Goal: Find contact information: Find contact information

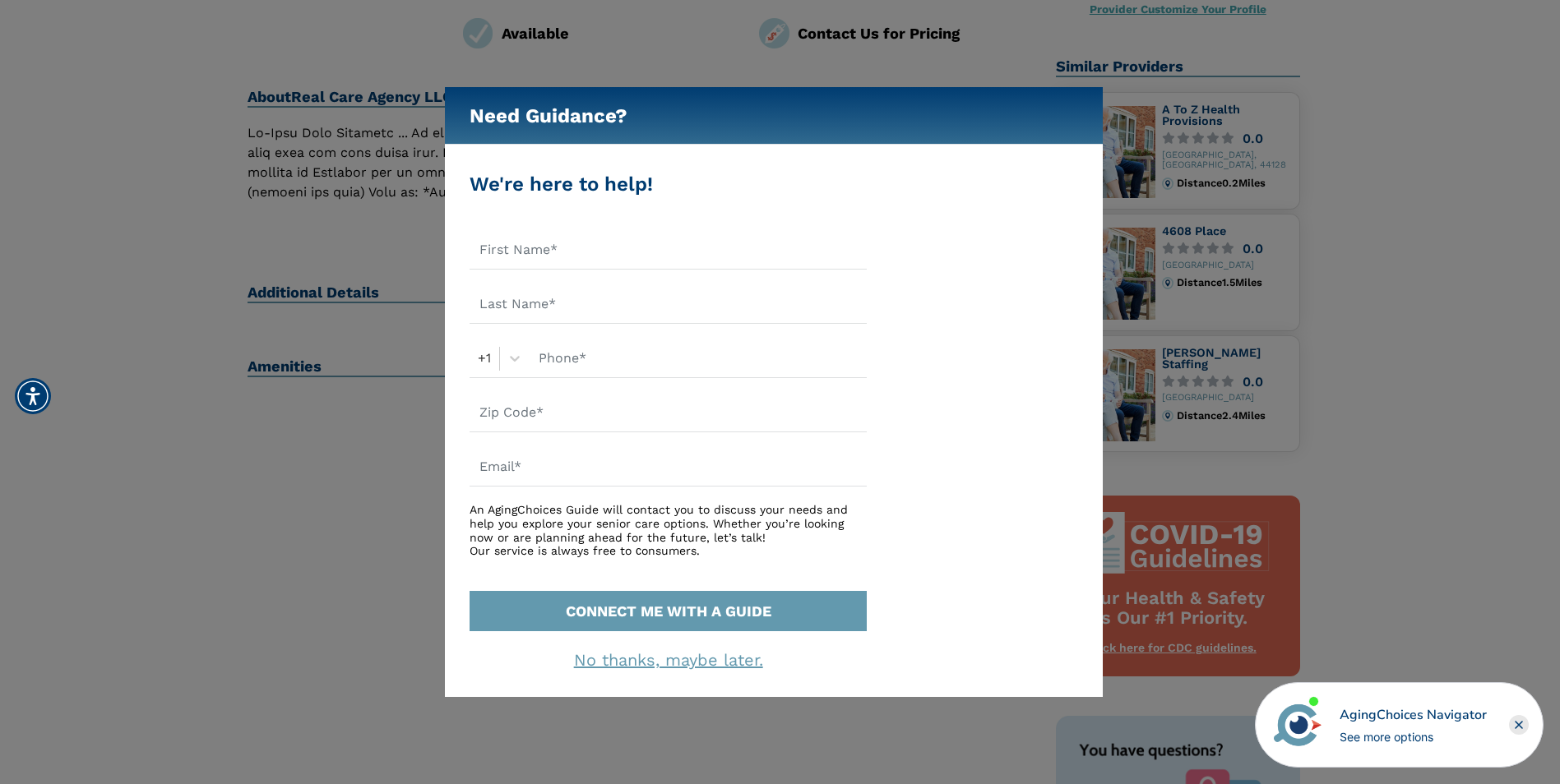
scroll to position [164, 0]
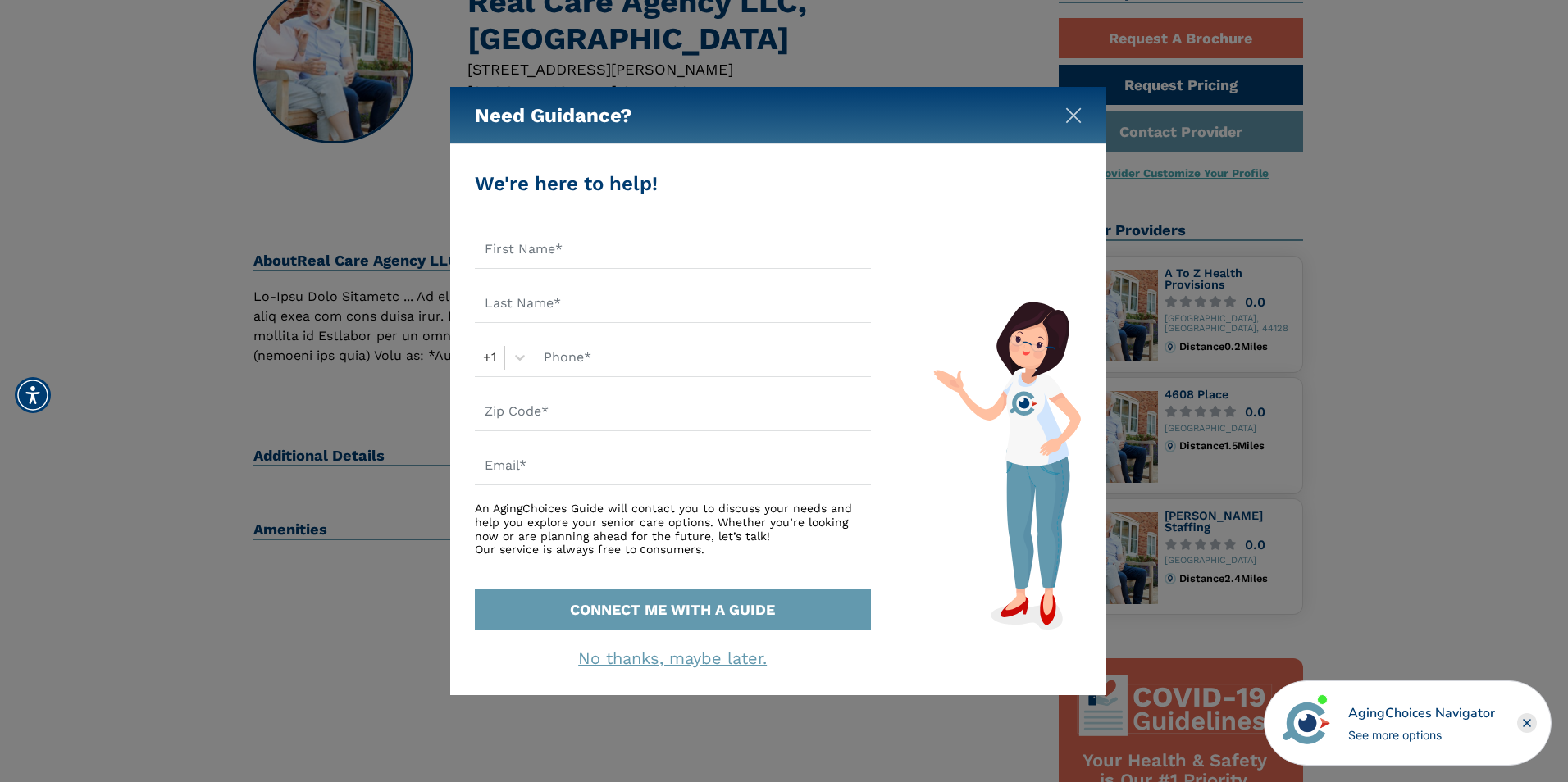
click at [1079, 113] on img "Close" at bounding box center [1073, 115] width 16 height 16
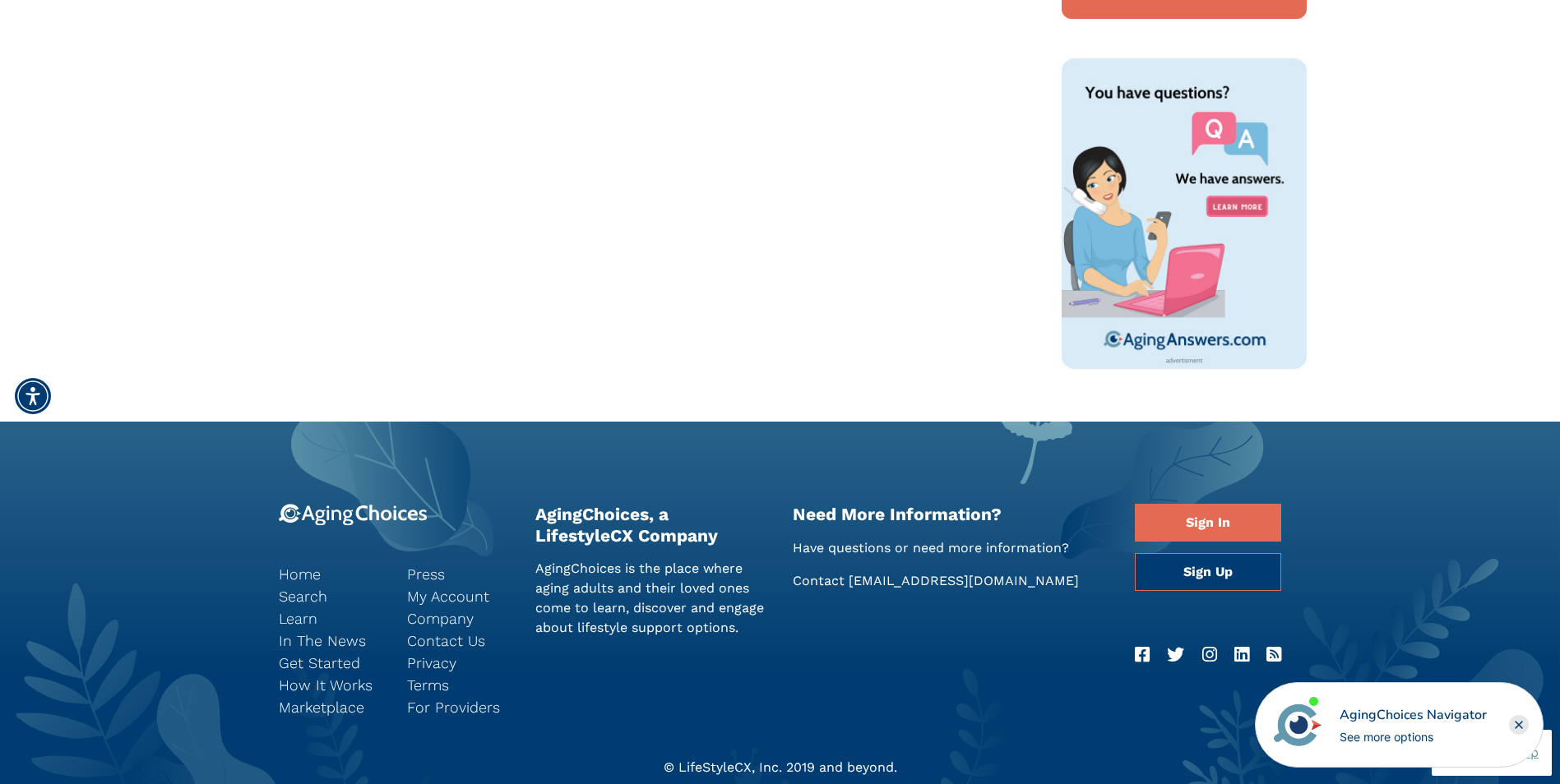
scroll to position [1062, 0]
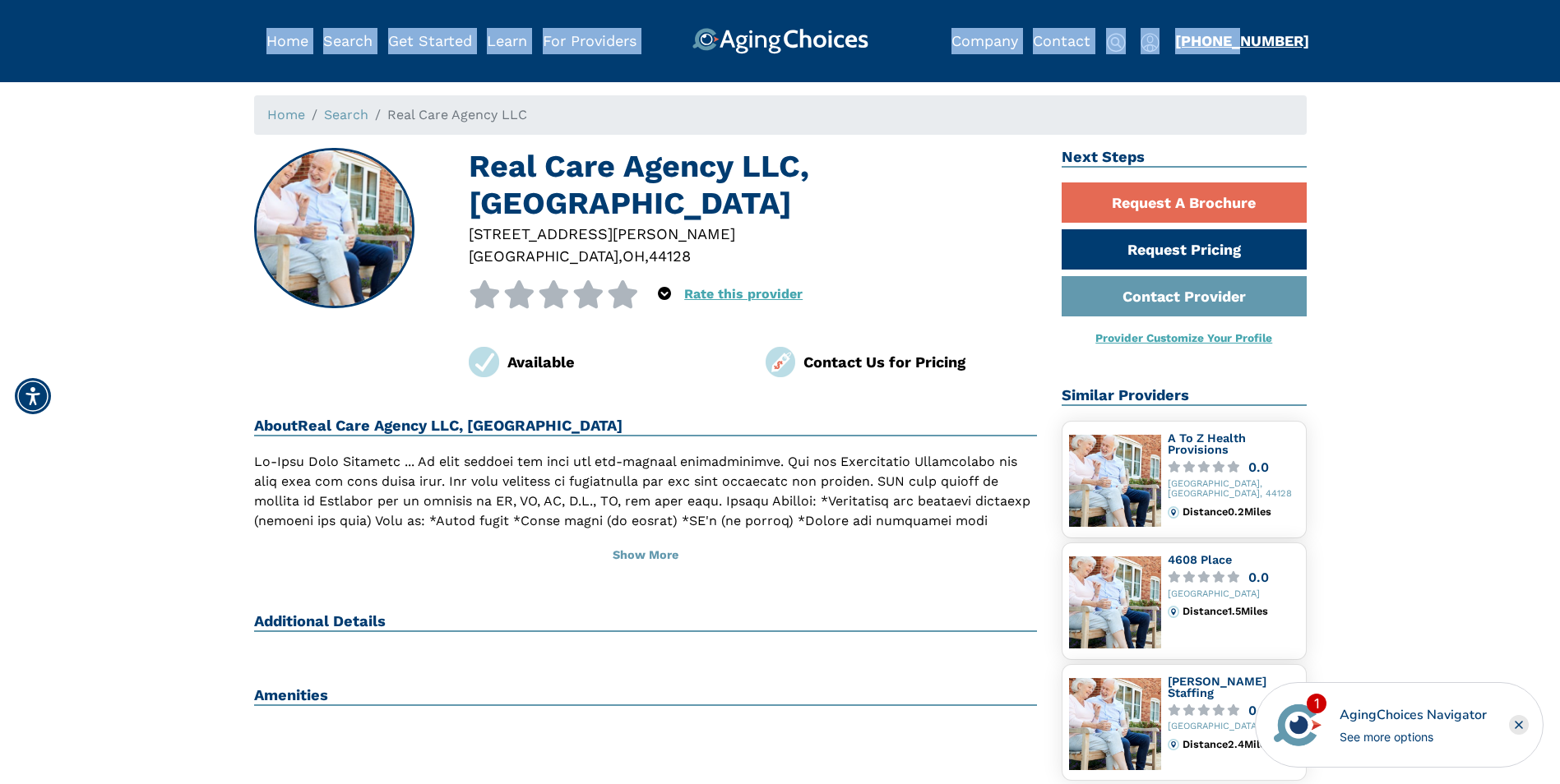
drag, startPoint x: 1301, startPoint y: 47, endPoint x: 1232, endPoint y: 42, distance: 69.2
click at [1232, 42] on div "Home Search Browse Get Started Learn For Providers Company Contact Sign In Sign…" at bounding box center [781, 27] width 1053 height 54
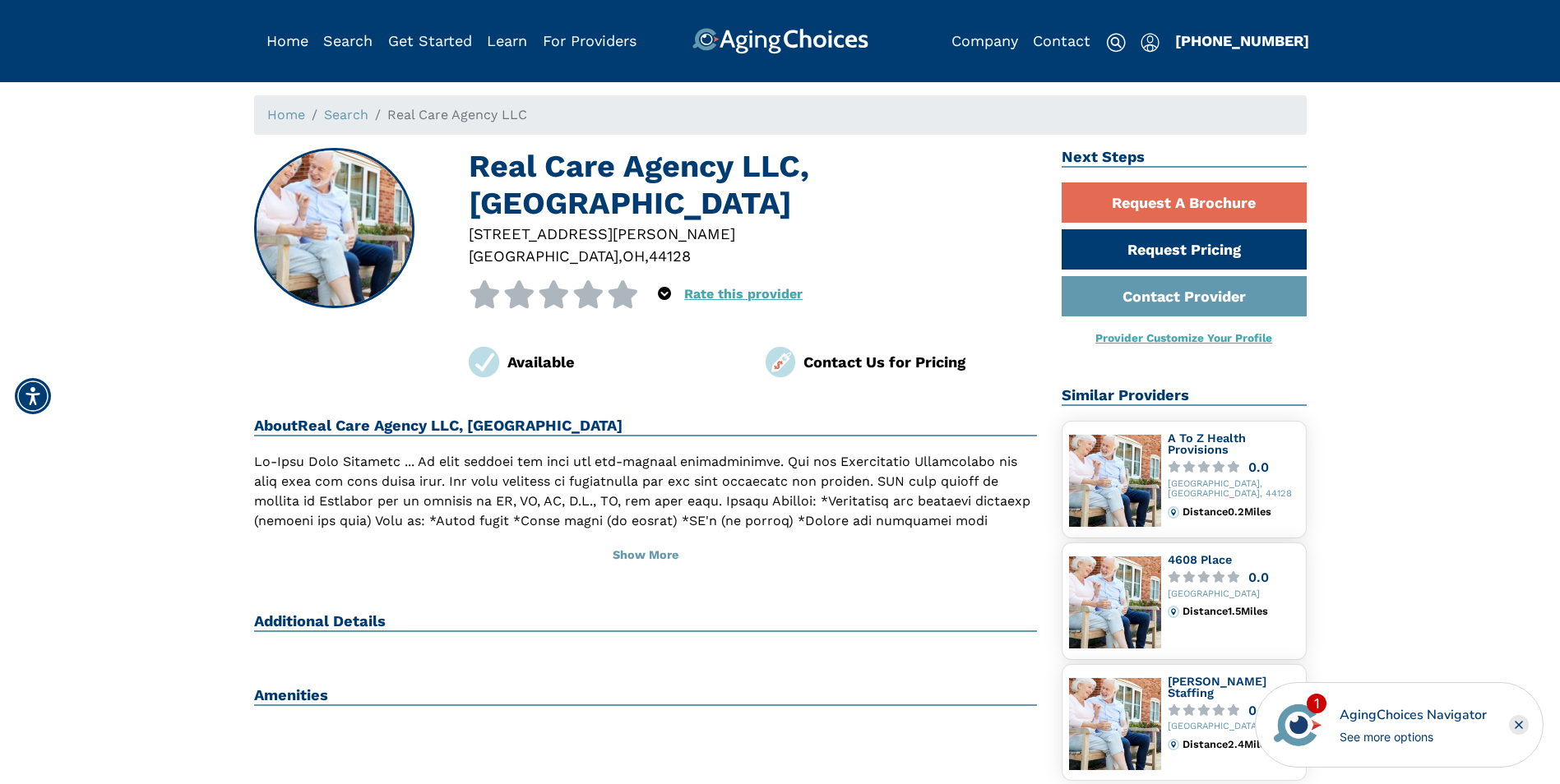
click at [1408, 375] on div "Home Search Real Care Agency LLC Real Care Agency LLC, [GEOGRAPHIC_DATA] [STREE…" at bounding box center [780, 746] width 1535 height 1300
click at [1447, 271] on div "Home Search Real Care Agency LLC Real Care Agency LLC, [GEOGRAPHIC_DATA] [STREE…" at bounding box center [780, 746] width 1535 height 1300
click at [1421, 350] on div "Home Search Real Care Agency LLC Real Care Agency LLC, [GEOGRAPHIC_DATA] [STREE…" at bounding box center [780, 746] width 1535 height 1300
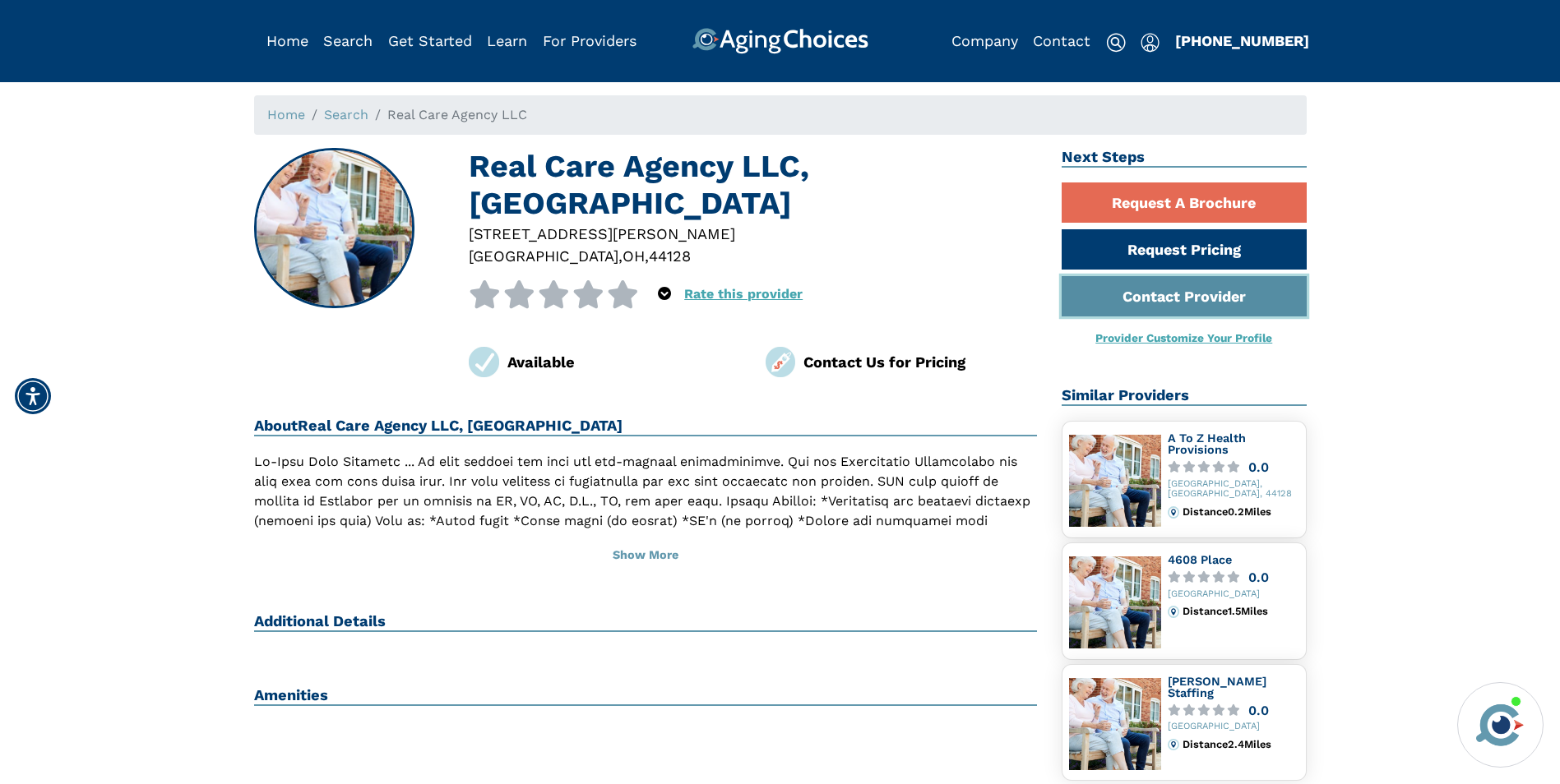
click at [1226, 297] on link "Contact Provider" at bounding box center [1184, 297] width 245 height 41
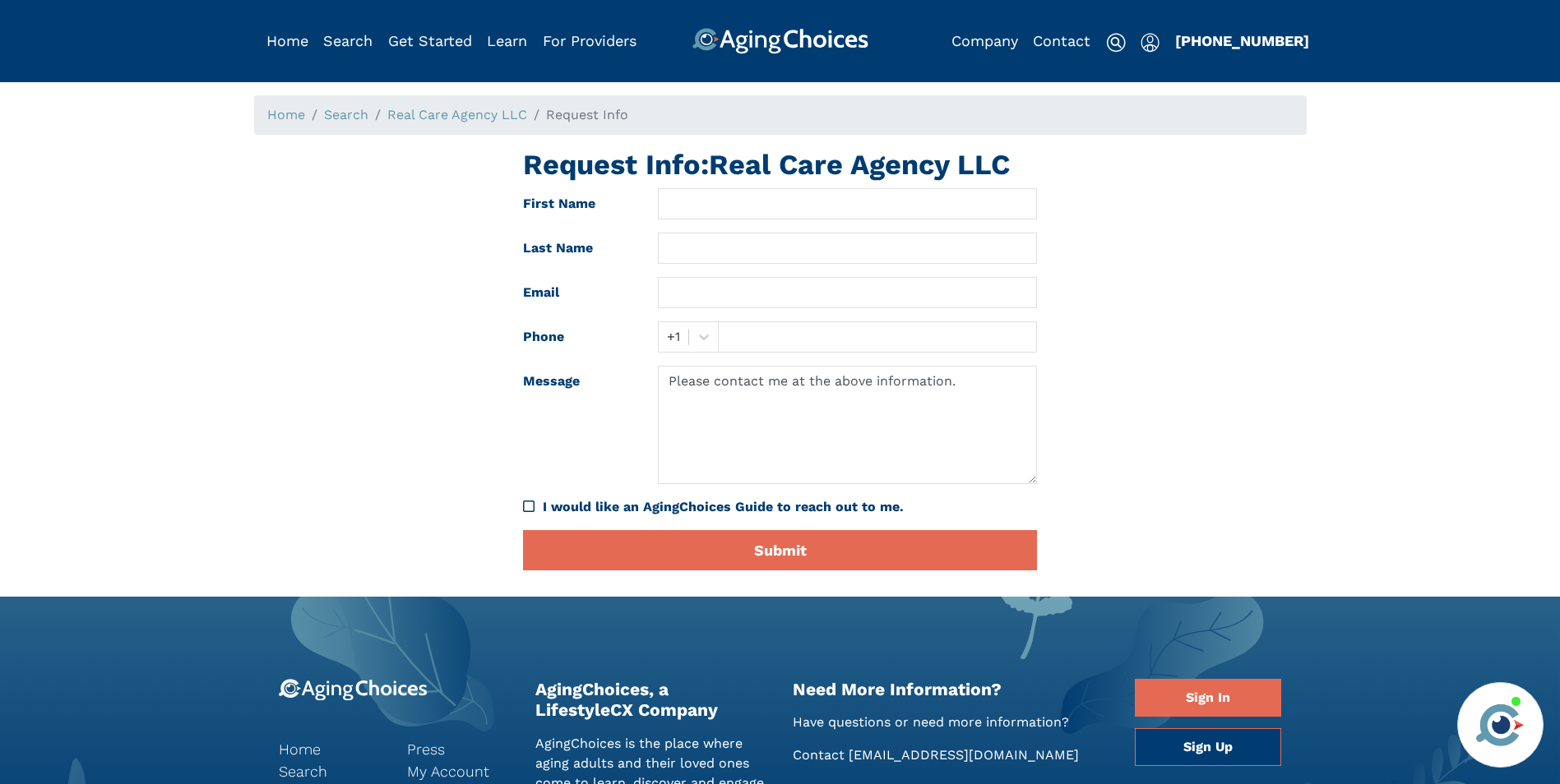
scroll to position [251, 0]
